Goal: Find specific page/section: Find specific page/section

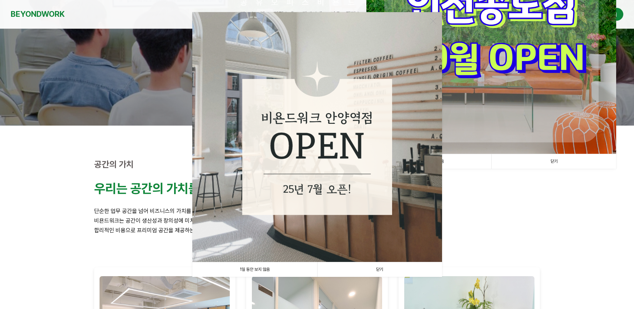
scroll to position [97, 0]
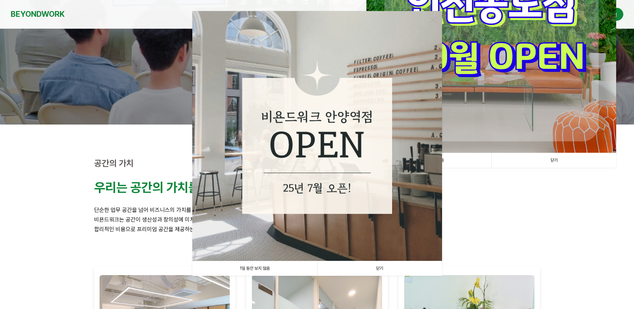
click at [255, 266] on link "1일 동안 보지 않음" at bounding box center [254, 268] width 125 height 15
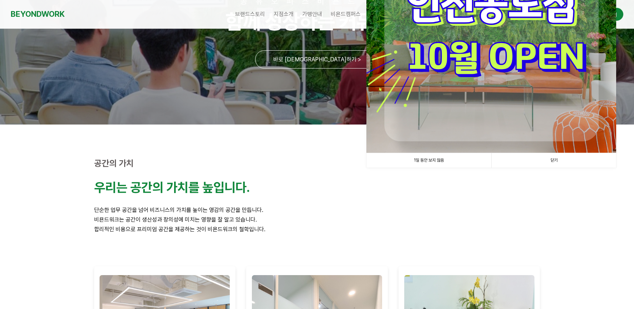
click at [420, 162] on link "1일 동안 보지 않음" at bounding box center [428, 160] width 125 height 15
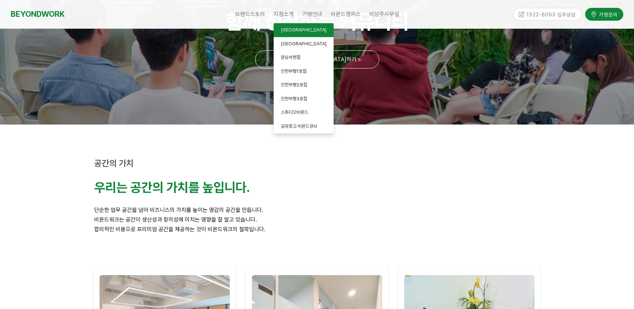
click at [289, 30] on span "[GEOGRAPHIC_DATA]" at bounding box center [304, 29] width 46 height 5
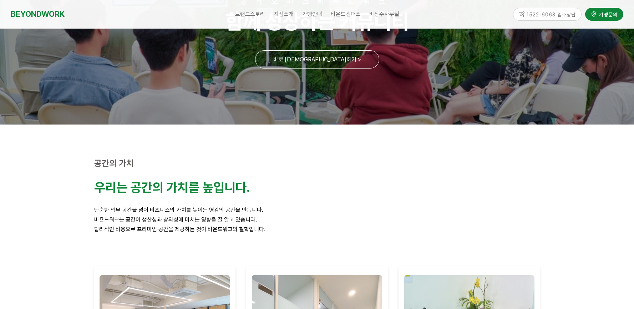
scroll to position [106, 0]
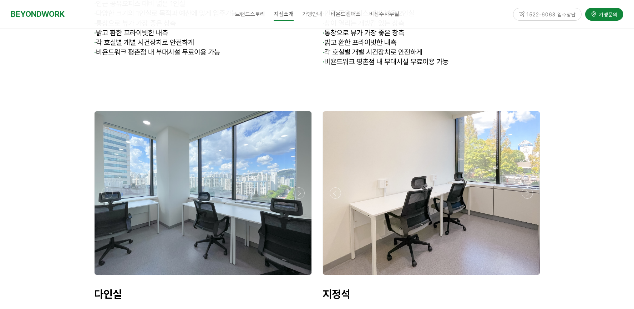
scroll to position [2006, 0]
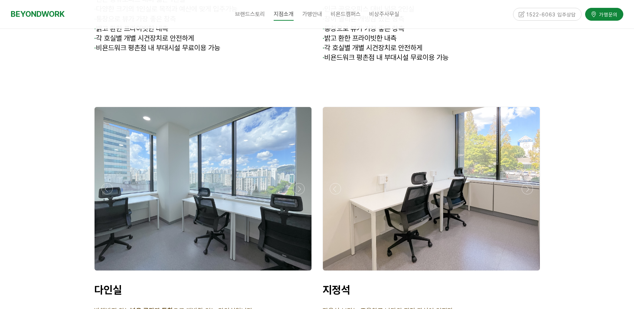
click at [302, 273] on div at bounding box center [202, 273] width 221 height 0
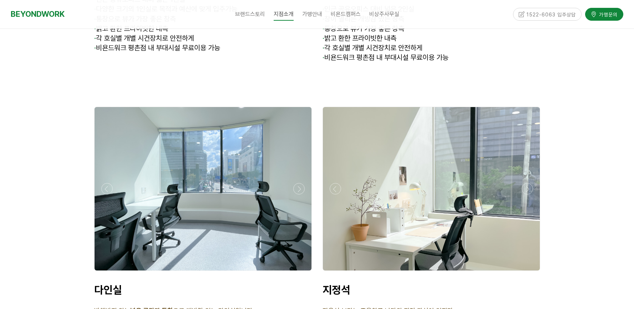
click at [302, 273] on div at bounding box center [202, 273] width 221 height 0
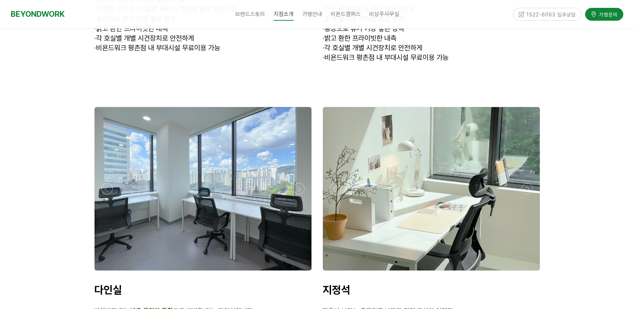
click at [302, 273] on div at bounding box center [202, 273] width 221 height 0
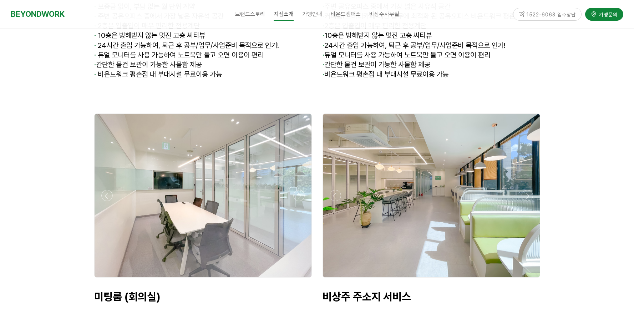
scroll to position [2673, 0]
